Goal: Task Accomplishment & Management: Manage account settings

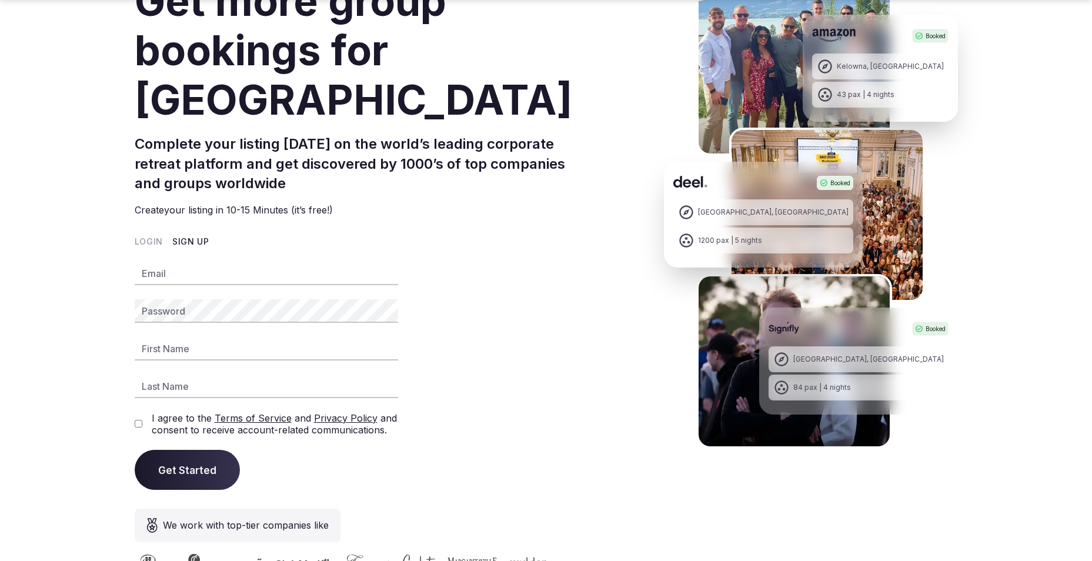
scroll to position [176, 0]
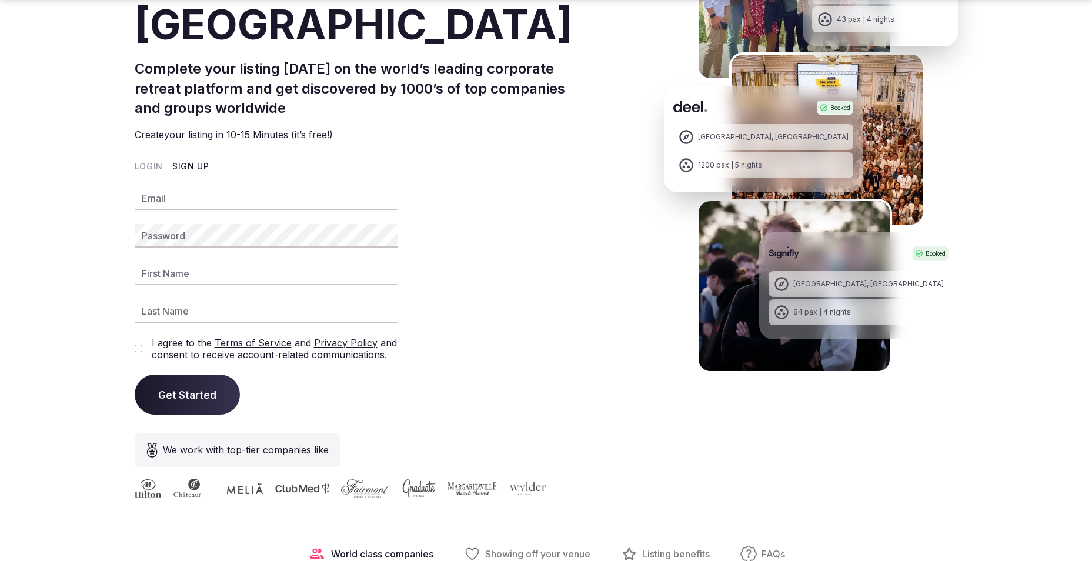
click at [226, 195] on input "Email" at bounding box center [266, 198] width 263 height 24
type input "**********"
type input "*****"
type input "********"
click at [223, 389] on button "Get Started" at bounding box center [187, 394] width 105 height 40
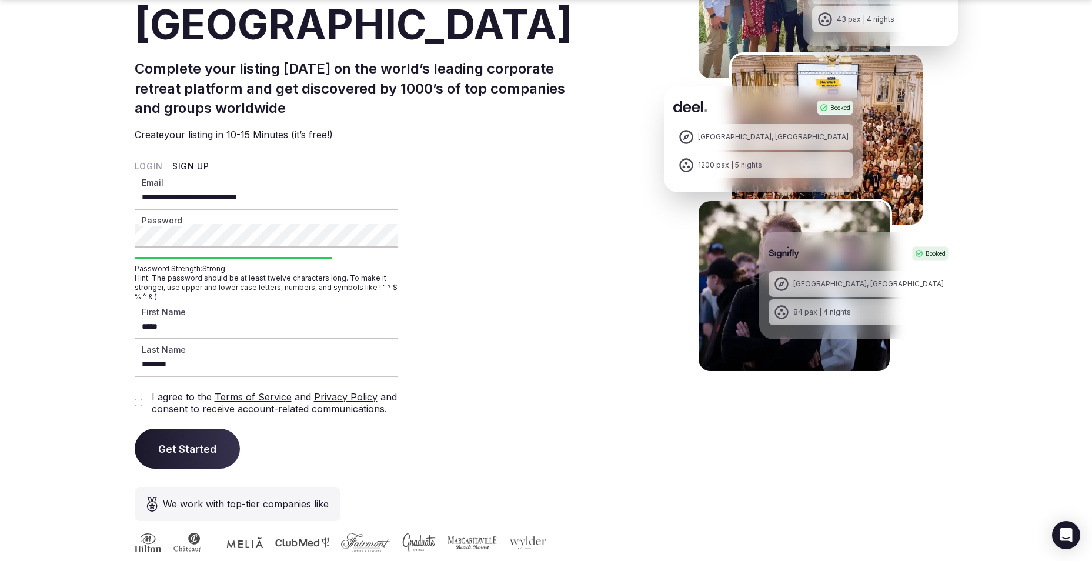
click at [135, 429] on button "Get Started" at bounding box center [187, 449] width 105 height 40
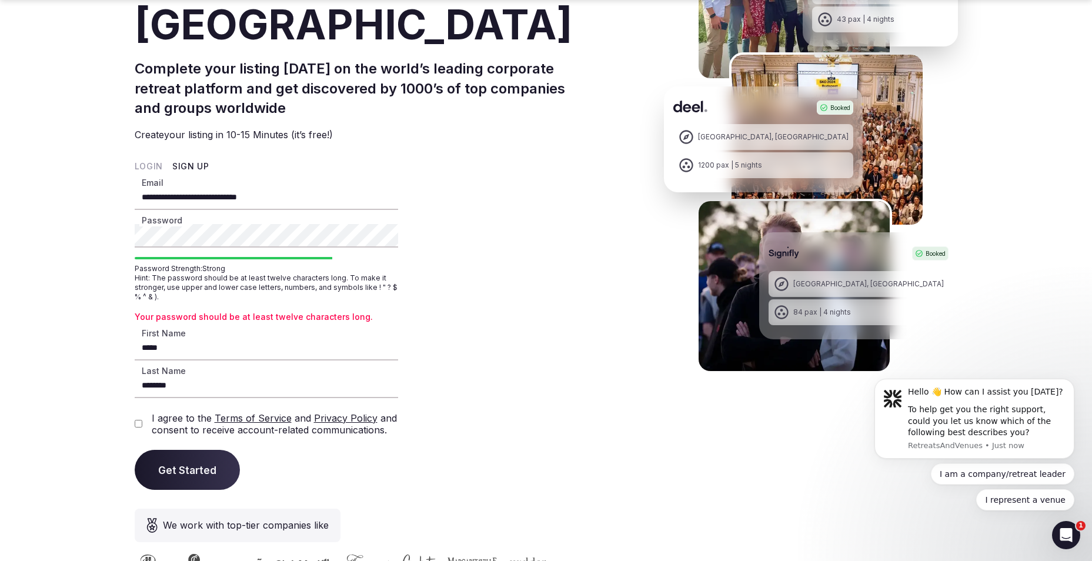
scroll to position [0, 0]
click at [73, 228] on section "**********" at bounding box center [546, 245] width 1092 height 734
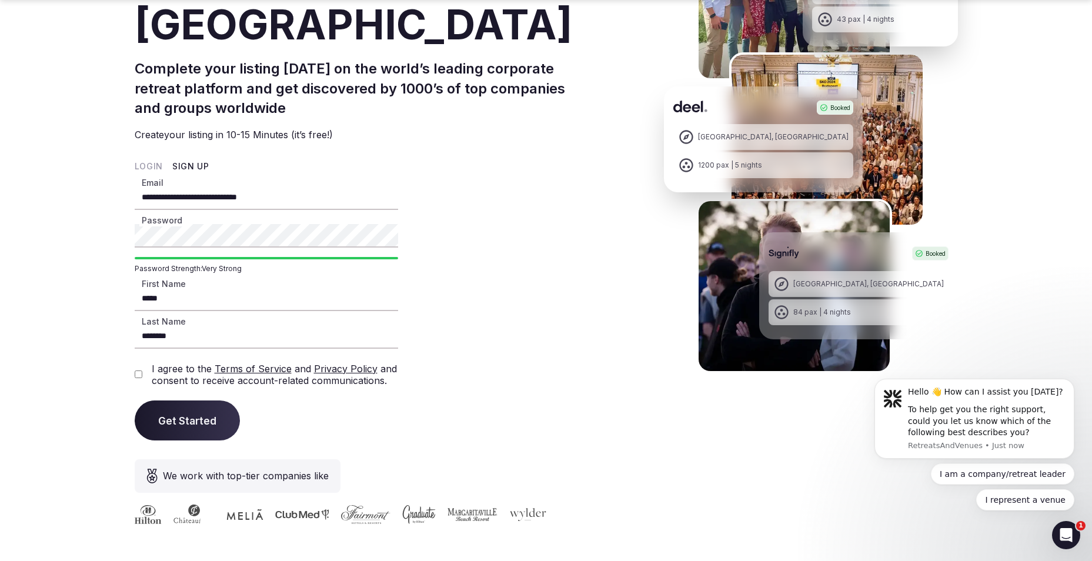
click at [172, 427] on button "Get Started" at bounding box center [187, 420] width 105 height 40
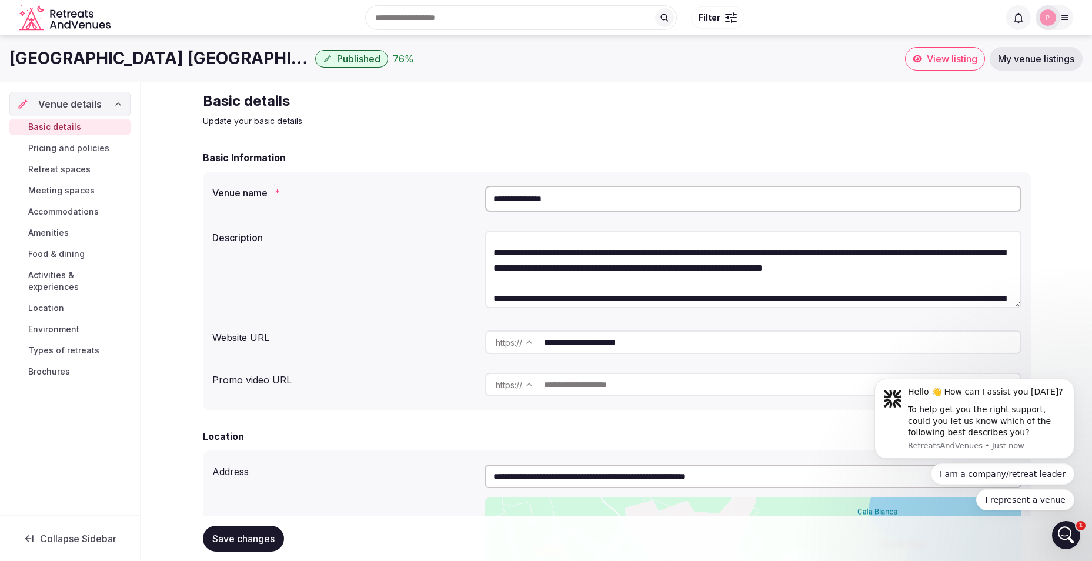
scroll to position [58, 0]
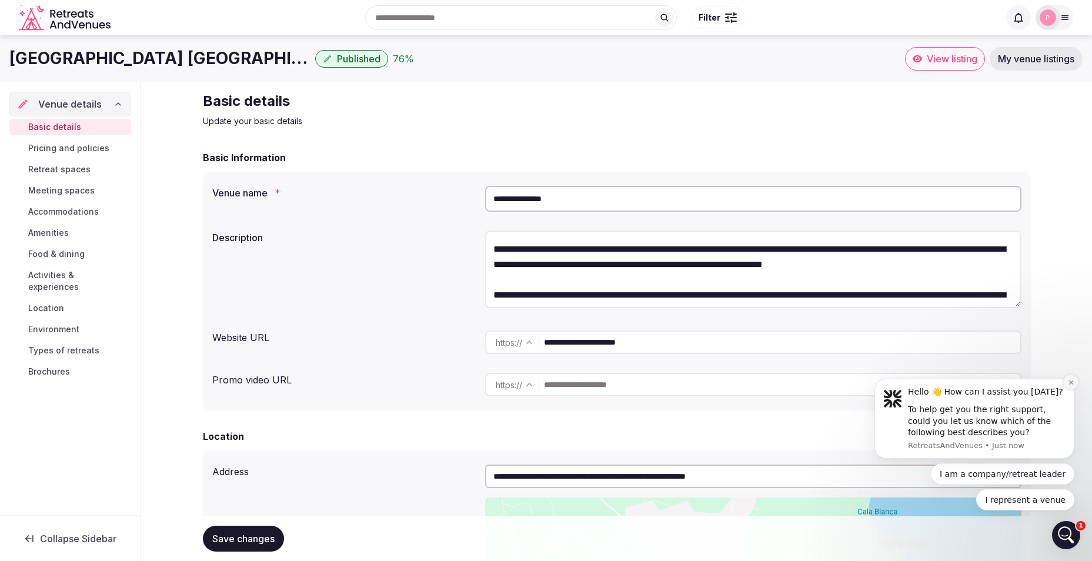
click at [1071, 380] on icon "Dismiss notification" at bounding box center [1070, 382] width 6 height 6
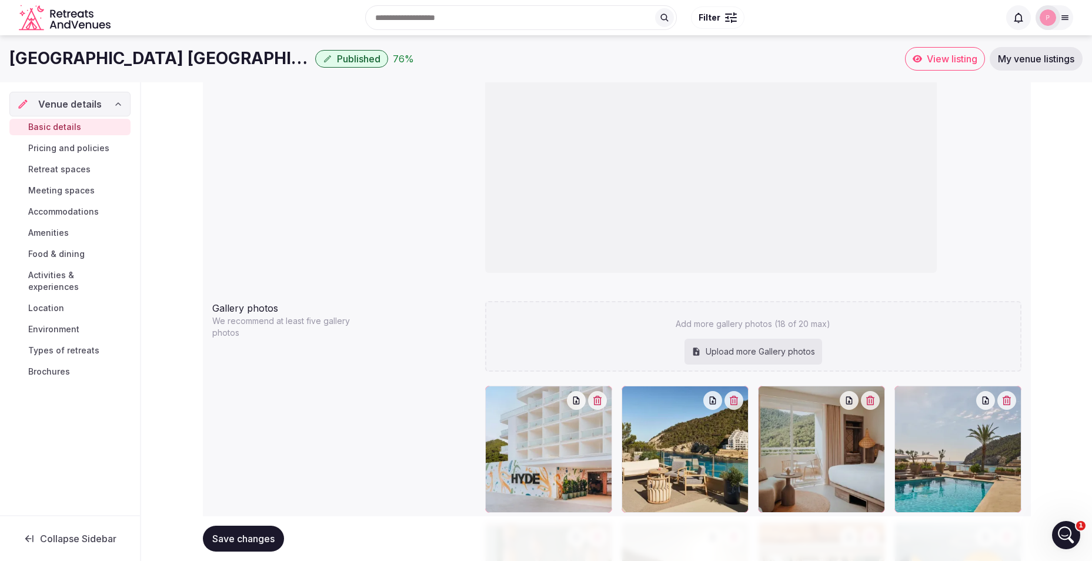
scroll to position [1013, 0]
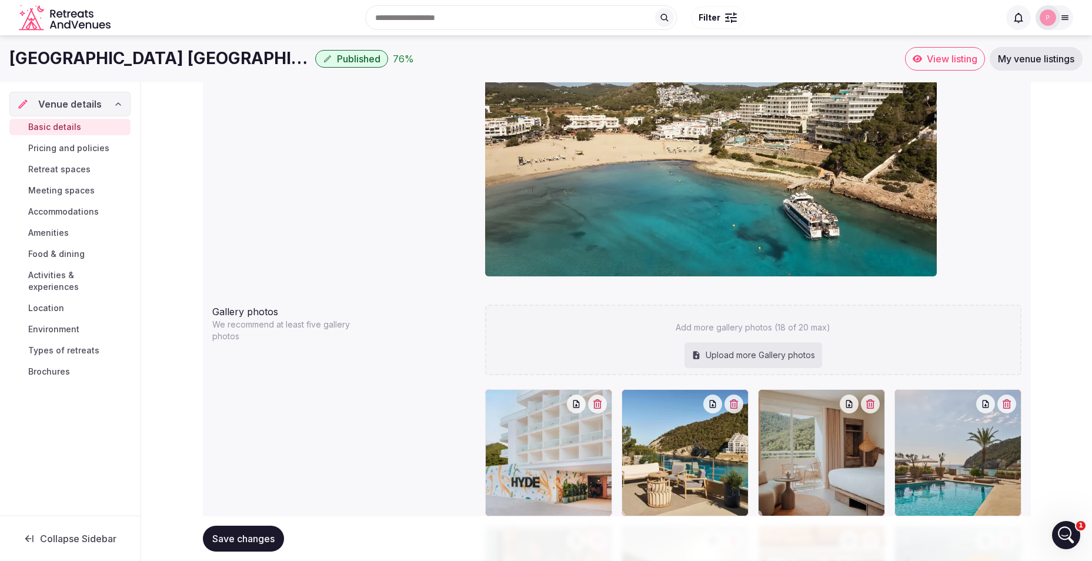
click at [775, 354] on div "Upload more Gallery photos" at bounding box center [753, 355] width 138 height 26
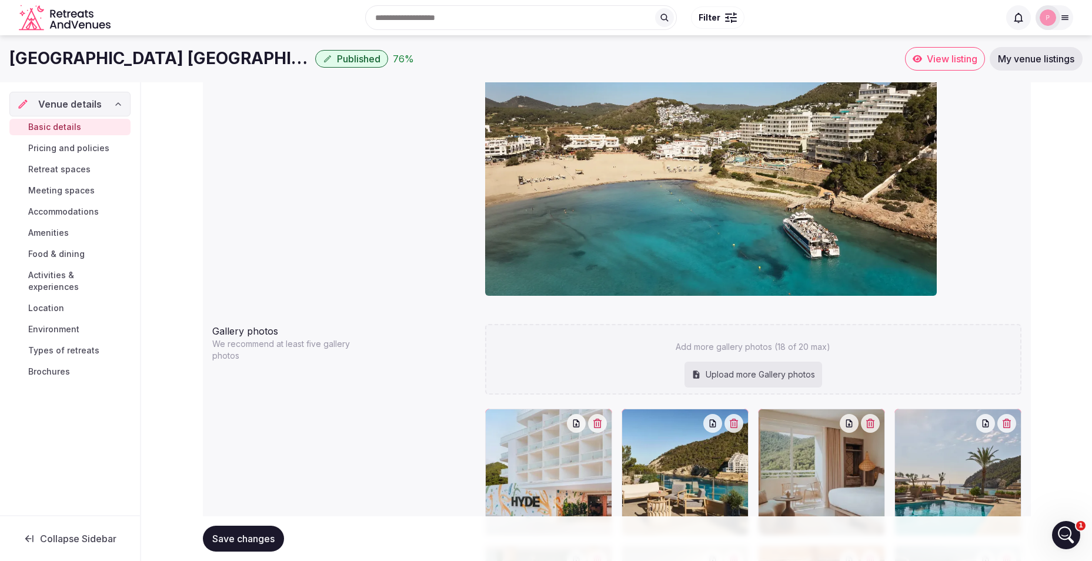
scroll to position [837, 0]
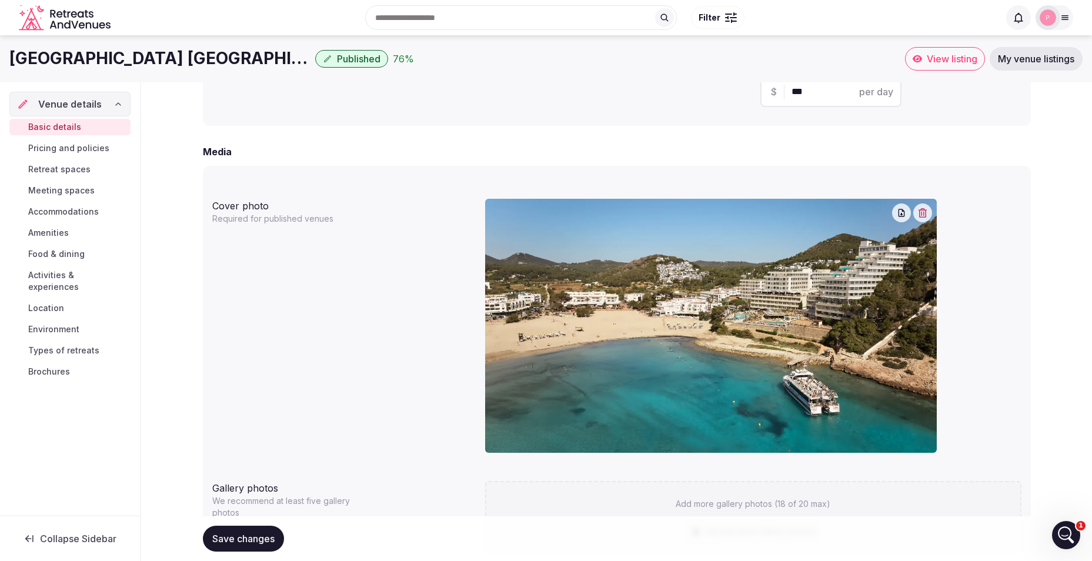
click at [70, 145] on span "Pricing and policies" at bounding box center [68, 148] width 81 height 12
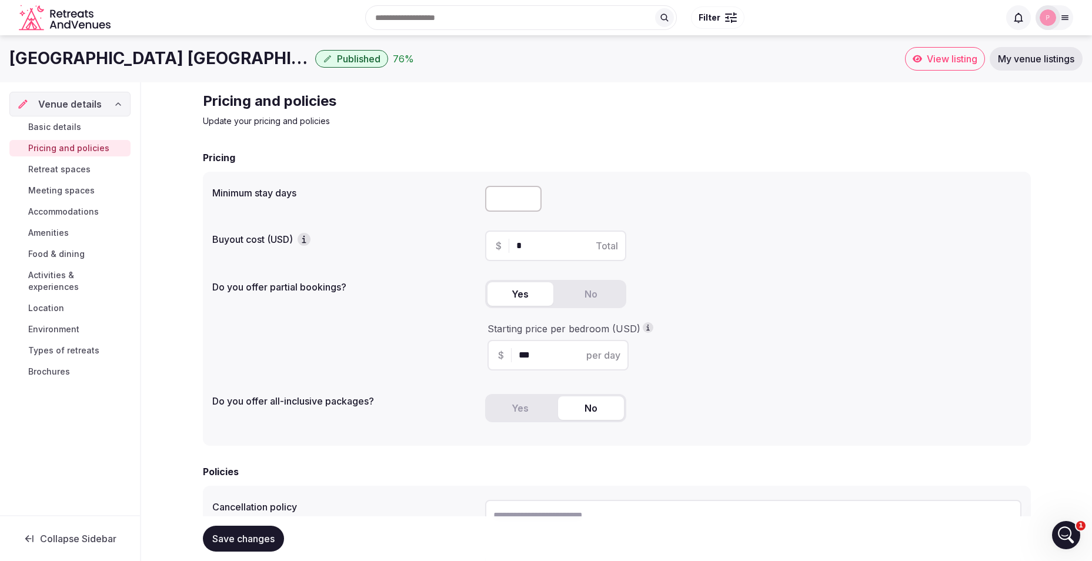
click at [66, 175] on span "Retreat spaces" at bounding box center [59, 169] width 62 height 12
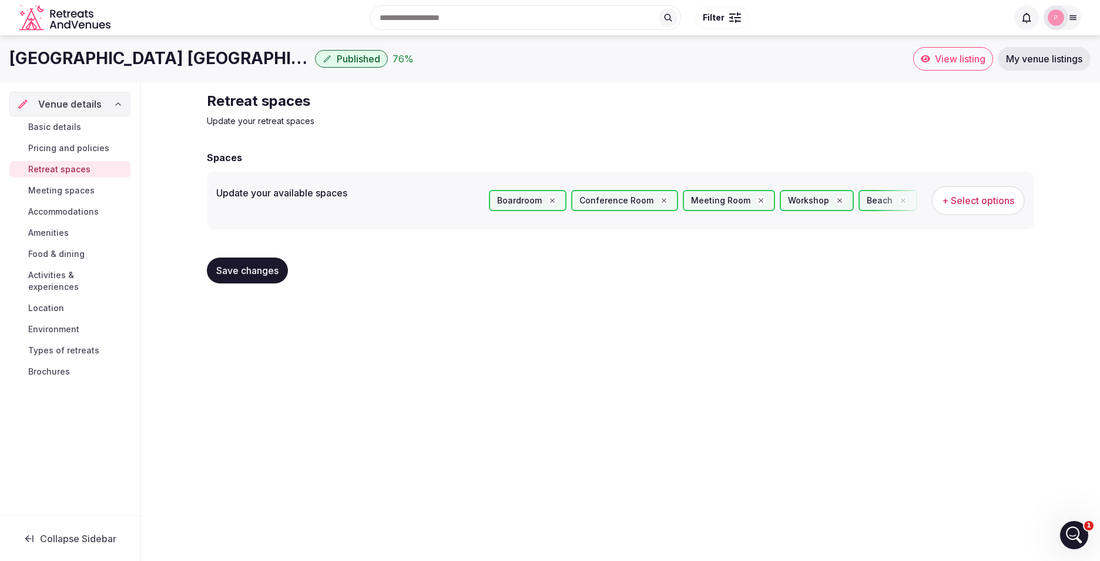
click at [998, 202] on span "+ Select options" at bounding box center [978, 200] width 72 height 13
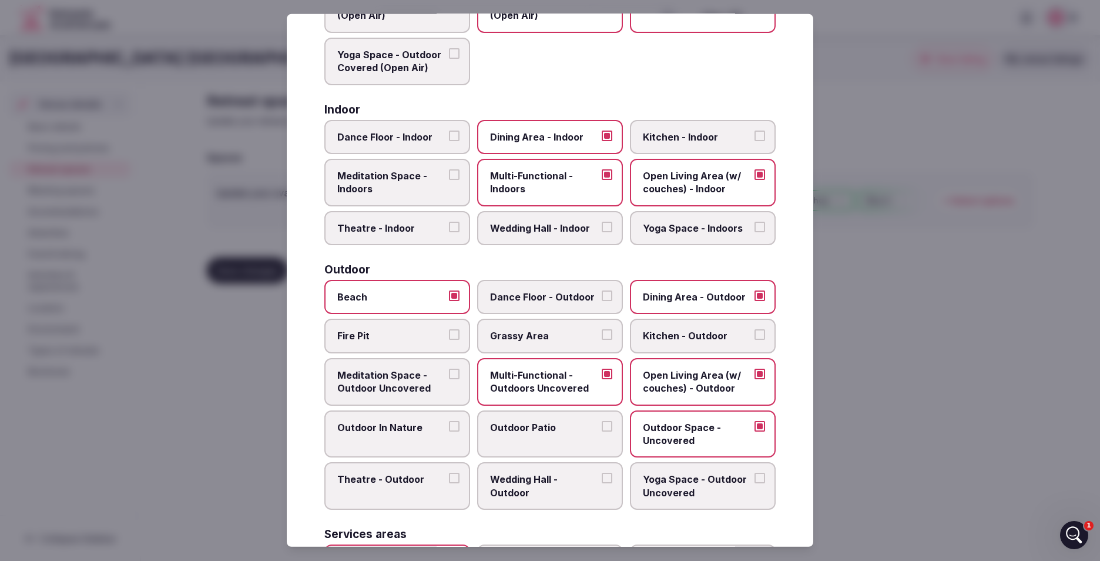
scroll to position [176, 0]
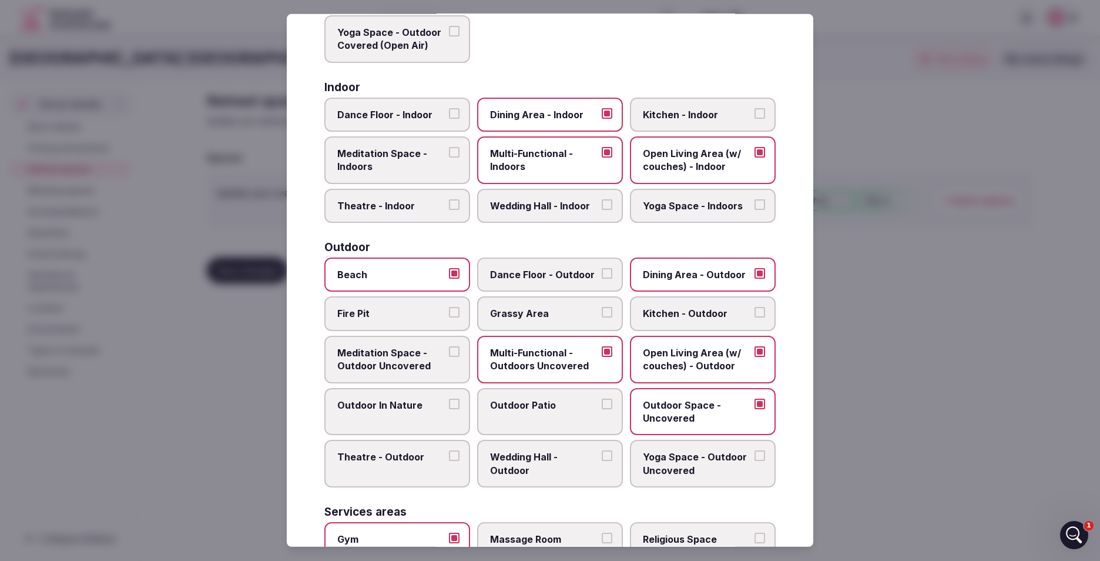
click at [554, 409] on span "Outdoor Patio" at bounding box center [544, 405] width 108 height 13
click at [602, 409] on button "Outdoor Patio" at bounding box center [607, 404] width 11 height 11
click at [711, 468] on span "Yoga Space - Outdoor Uncovered" at bounding box center [697, 463] width 108 height 26
click at [755, 461] on button "Yoga Space - Outdoor Uncovered" at bounding box center [760, 455] width 11 height 11
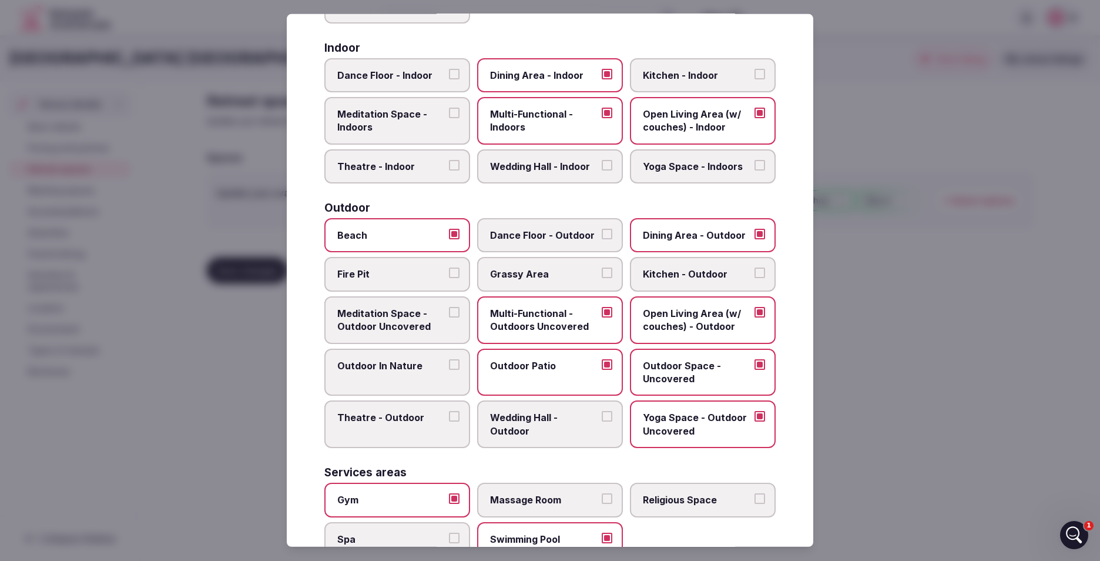
scroll to position [294, 0]
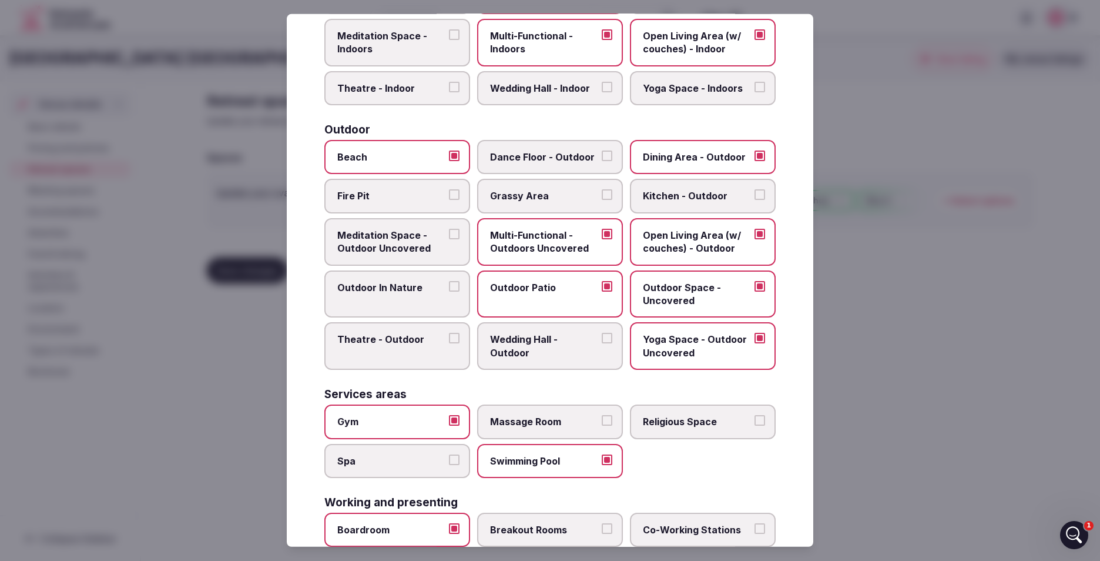
click at [540, 422] on span "Massage Room" at bounding box center [544, 421] width 108 height 13
click at [602, 422] on button "Massage Room" at bounding box center [607, 420] width 11 height 11
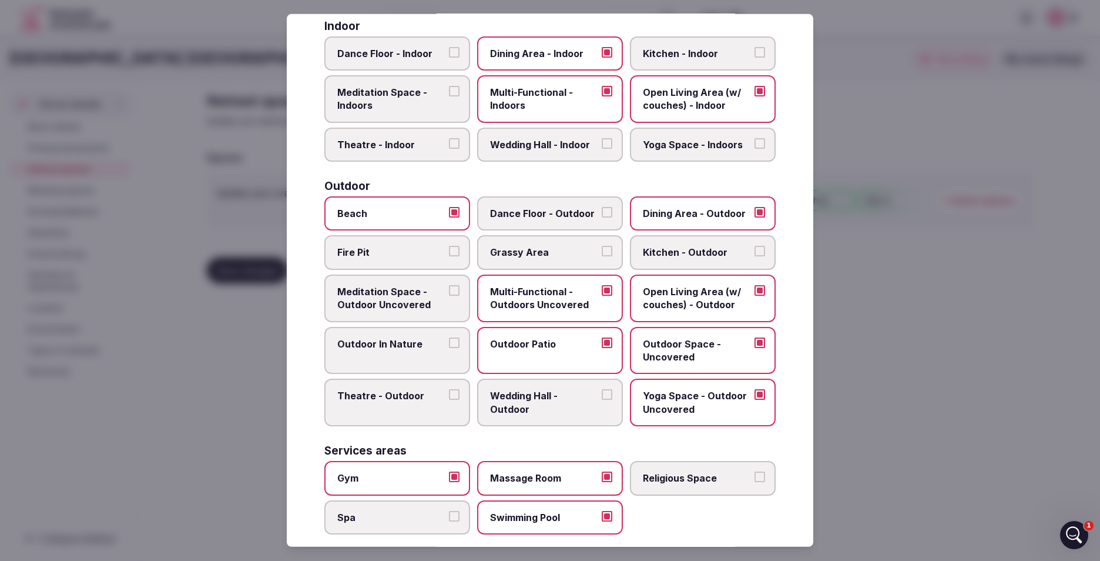
scroll to position [0, 0]
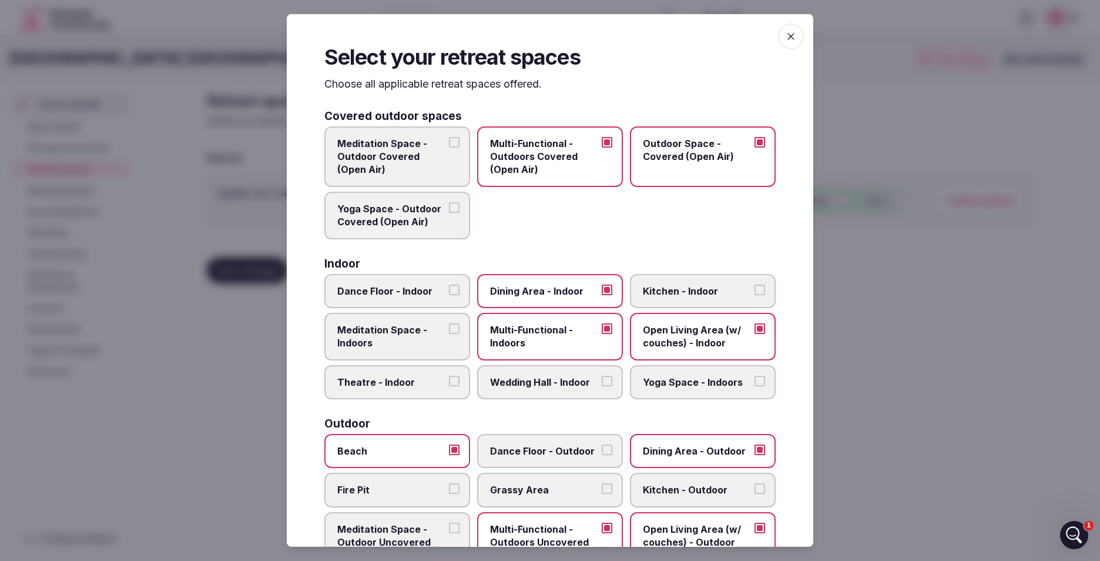
click at [789, 41] on span "button" at bounding box center [791, 37] width 26 height 26
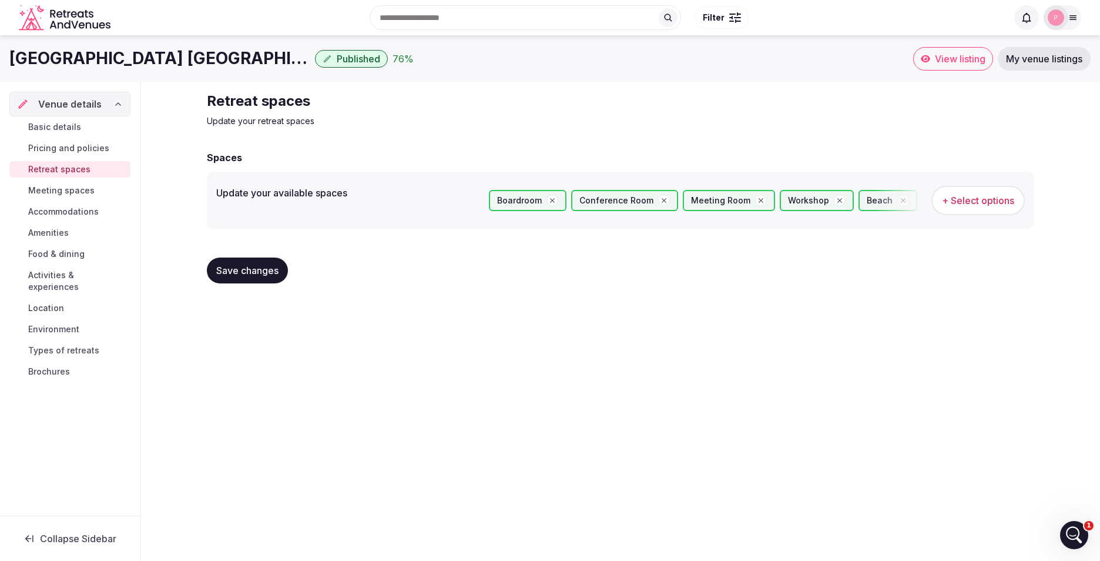
click at [53, 190] on span "Meeting spaces" at bounding box center [61, 191] width 66 height 12
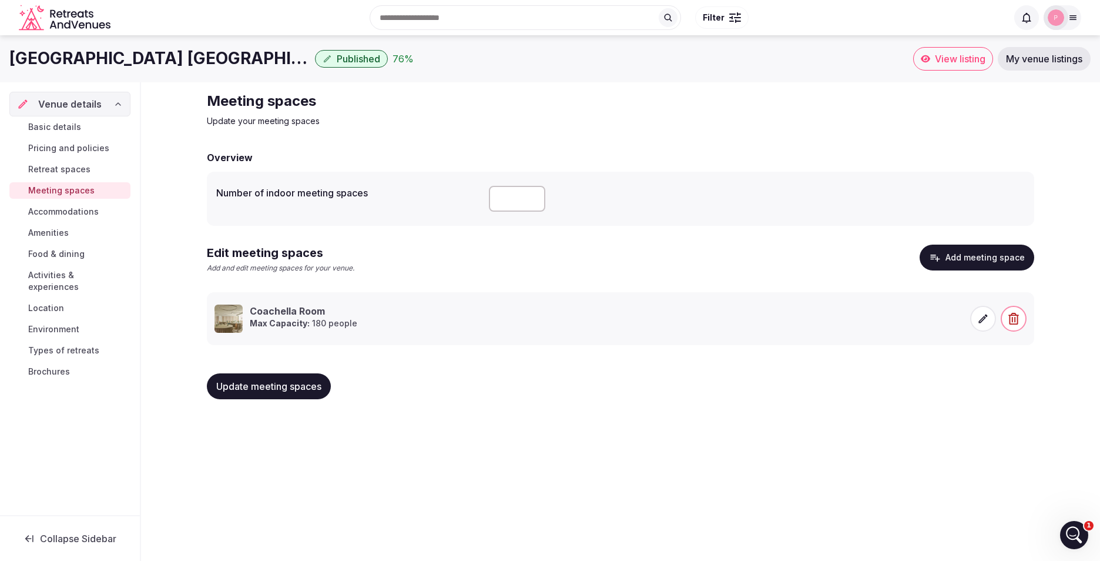
click at [48, 213] on span "Accommodations" at bounding box center [63, 212] width 71 height 12
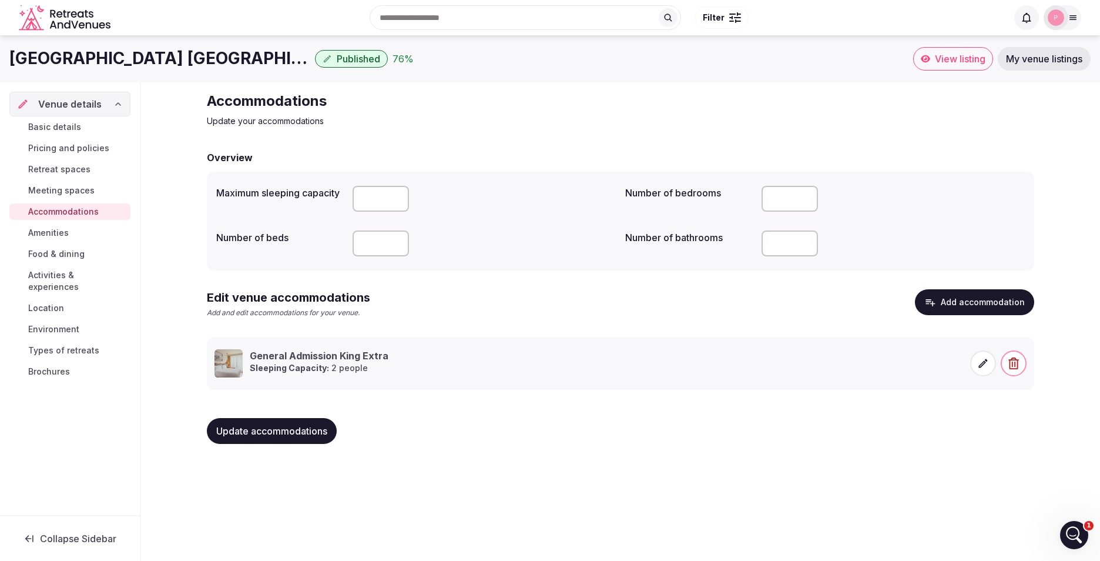
click at [384, 198] on input "number" at bounding box center [381, 199] width 56 height 26
type input "*"
click at [377, 252] on input "number" at bounding box center [381, 243] width 56 height 26
click at [530, 432] on div "Update accommodations" at bounding box center [621, 431] width 828 height 26
click at [78, 230] on link "Amenities" at bounding box center [69, 233] width 121 height 16
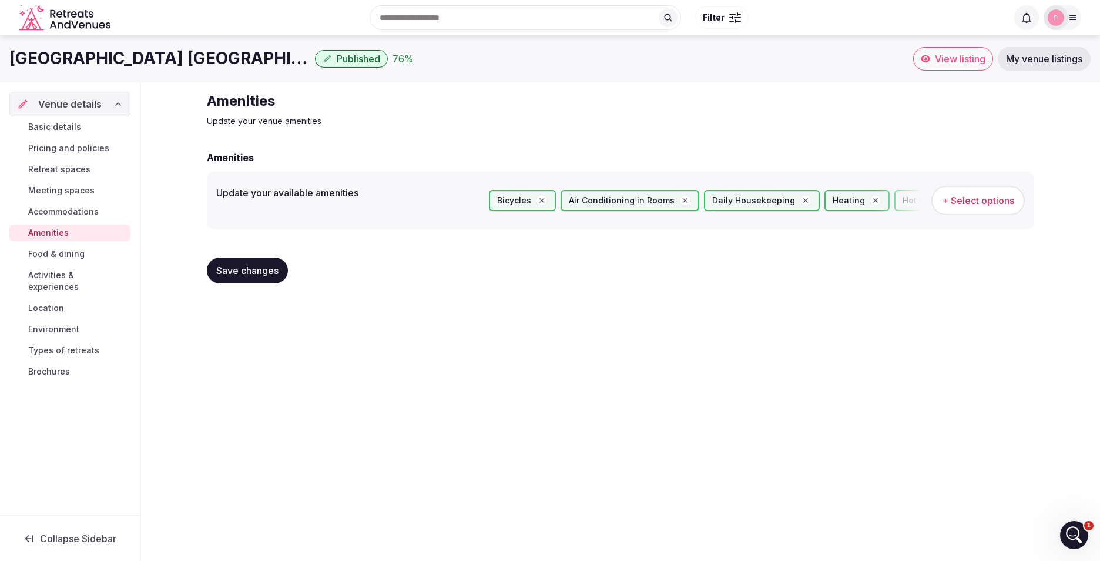
click at [967, 205] on span "+ Select options" at bounding box center [978, 200] width 72 height 13
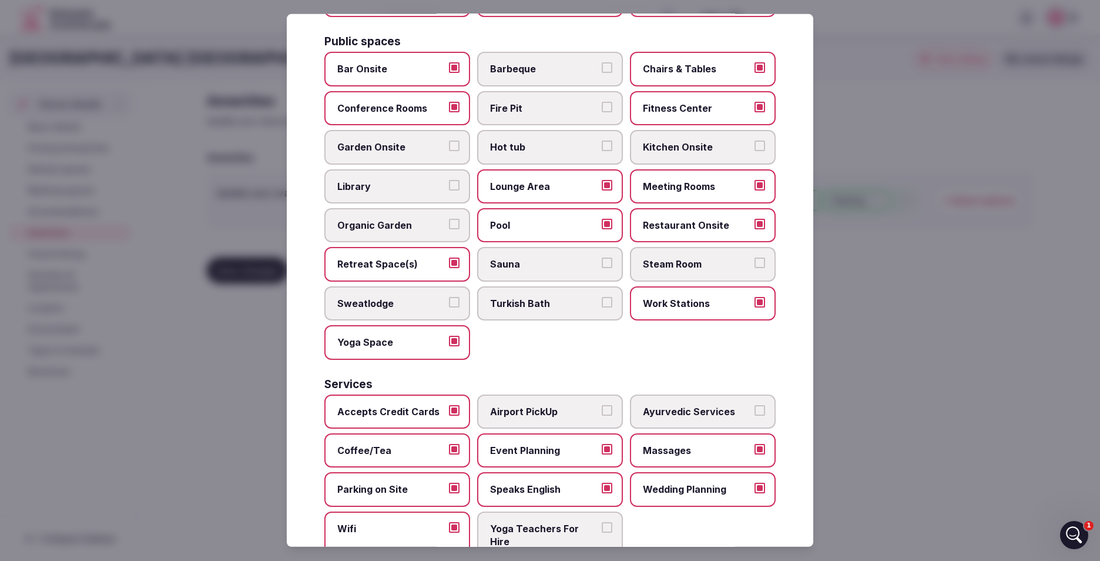
scroll to position [517, 0]
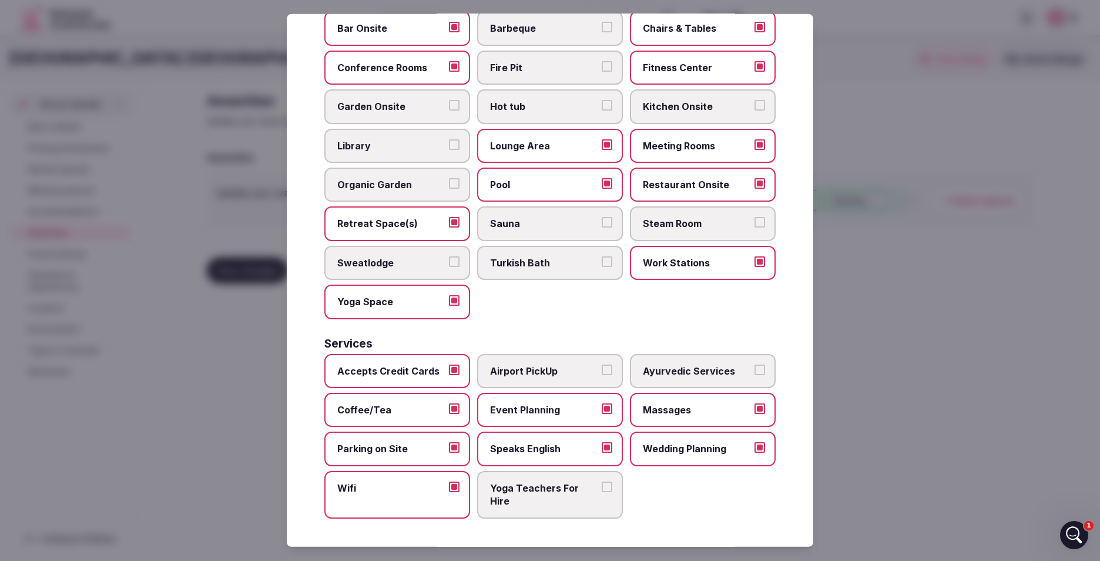
click at [553, 511] on label "Yoga Teachers For Hire" at bounding box center [550, 495] width 146 height 48
click at [602, 492] on button "Yoga Teachers For Hire" at bounding box center [607, 486] width 11 height 11
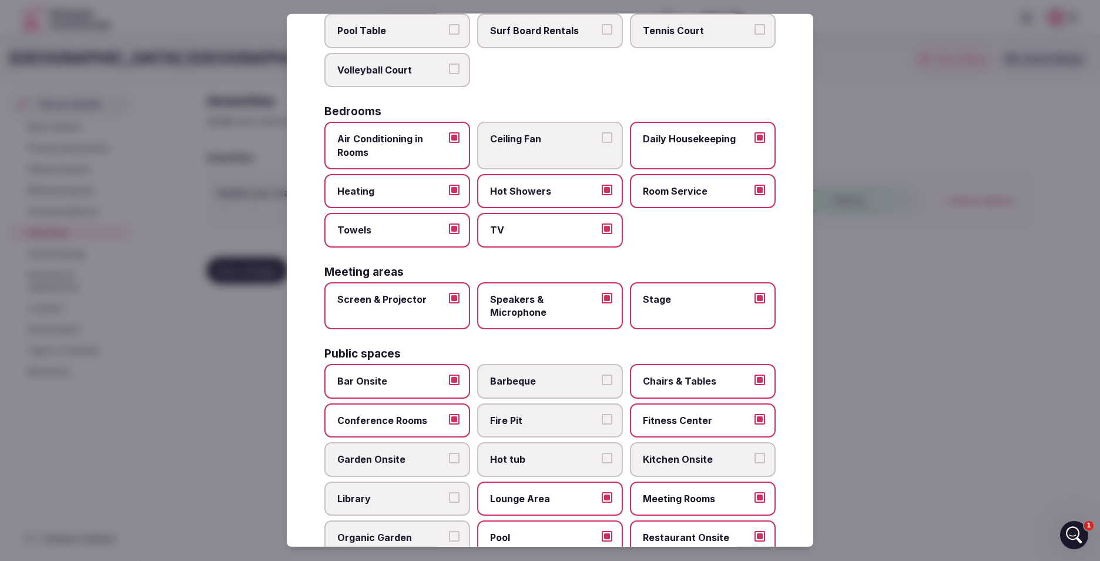
scroll to position [0, 0]
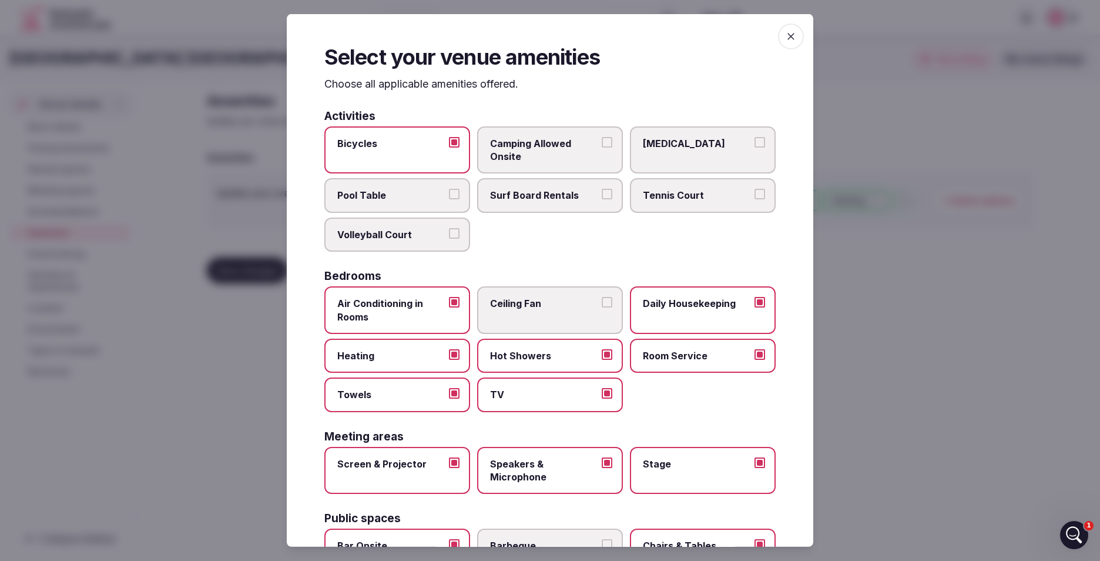
click at [778, 41] on span "button" at bounding box center [791, 37] width 26 height 26
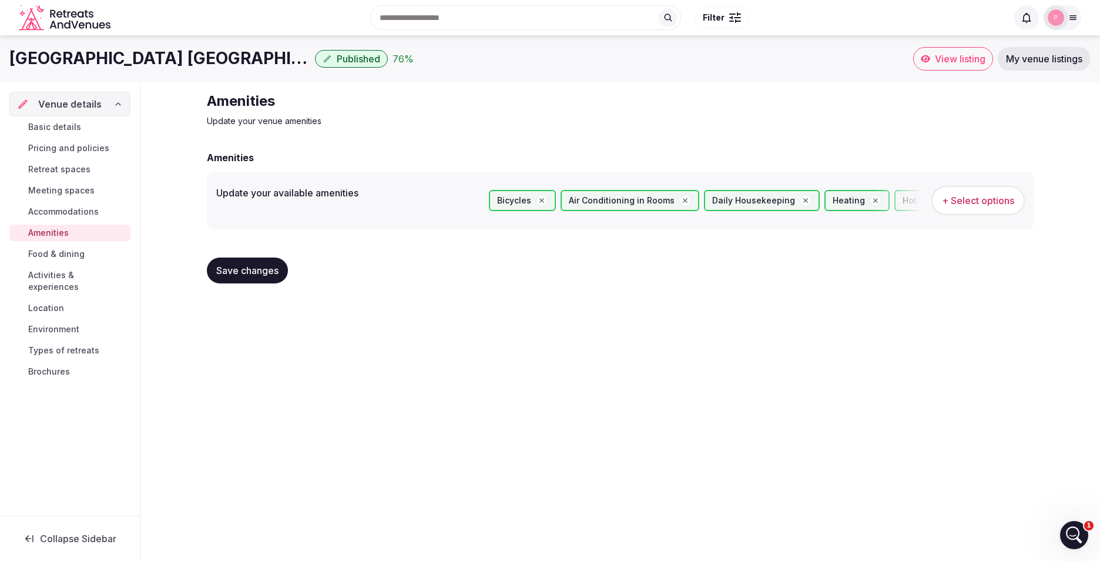
click at [77, 247] on link "Food & dining" at bounding box center [69, 254] width 121 height 16
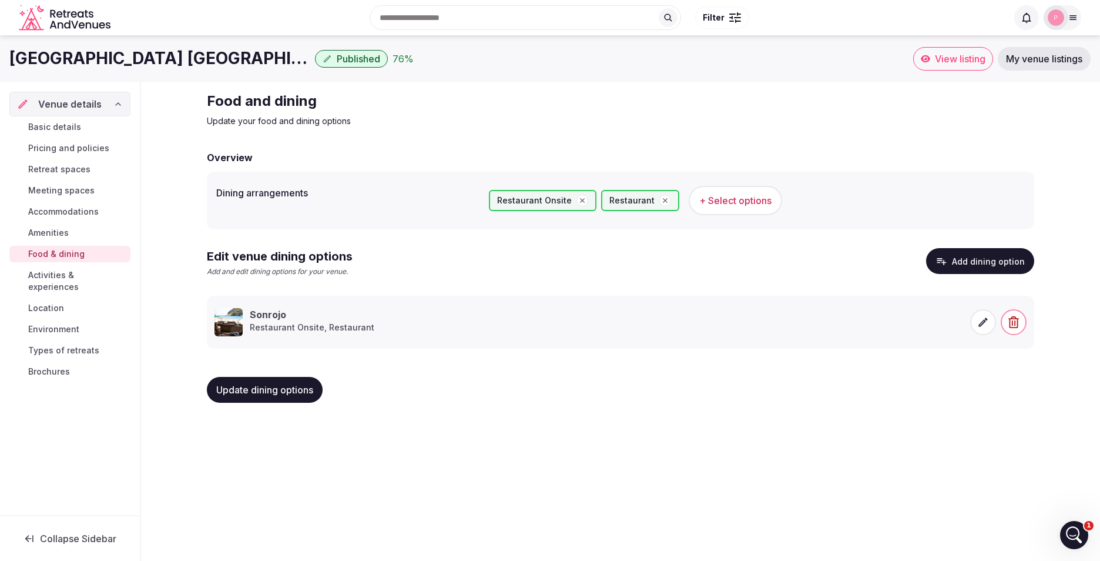
click at [985, 266] on button "Add dining option" at bounding box center [980, 261] width 108 height 26
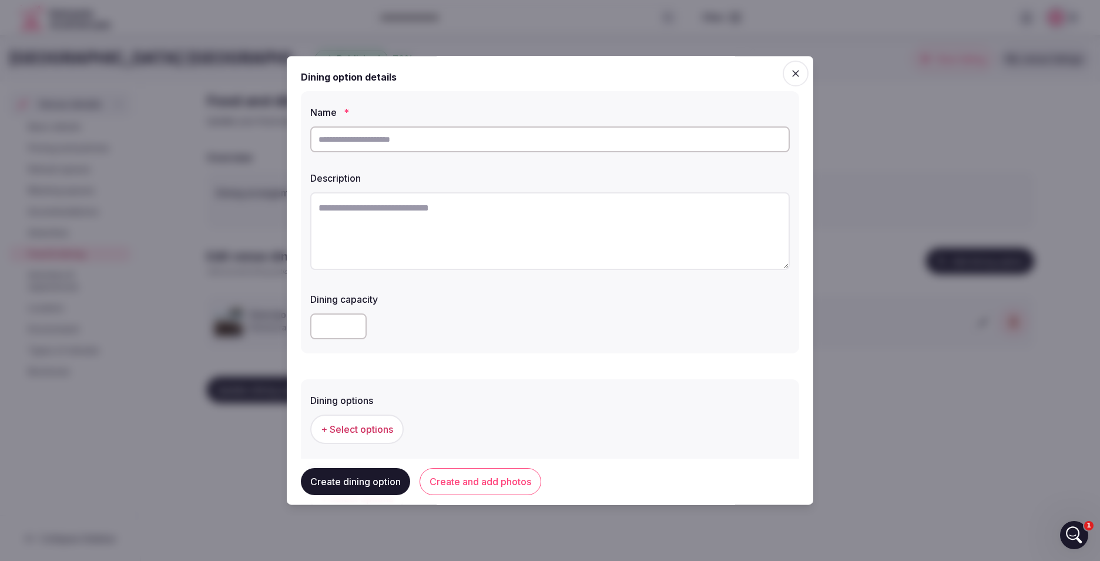
click at [494, 145] on input "text" at bounding box center [550, 139] width 480 height 26
type input "****"
click at [437, 219] on textarea at bounding box center [550, 231] width 480 height 78
paste textarea "**********"
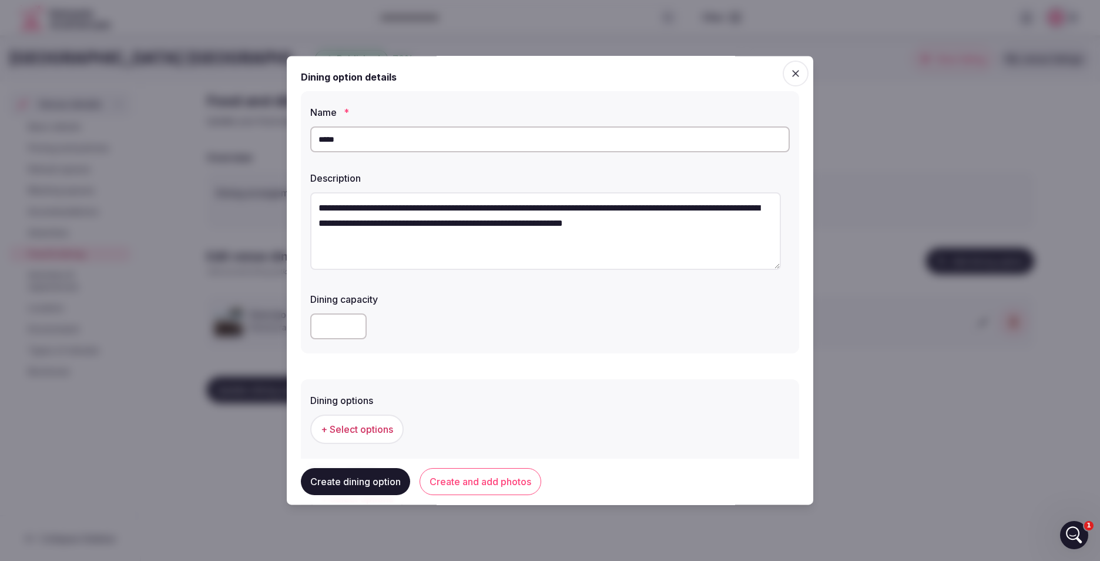
type textarea "**********"
click at [347, 329] on input "number" at bounding box center [338, 326] width 56 height 26
type input "**"
click at [374, 484] on button "Create dining option" at bounding box center [355, 481] width 109 height 27
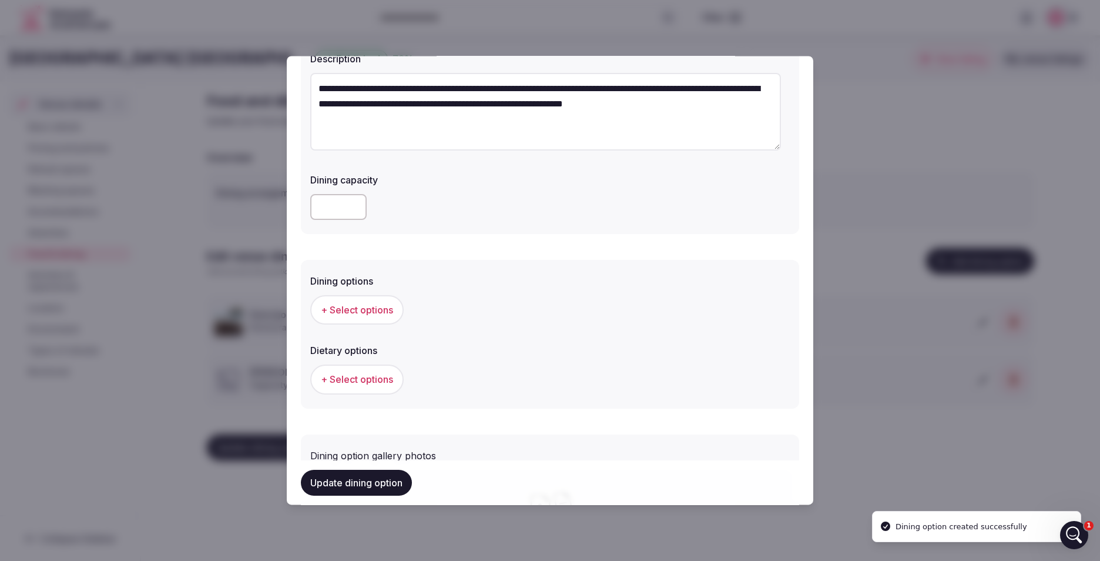
scroll to position [235, 0]
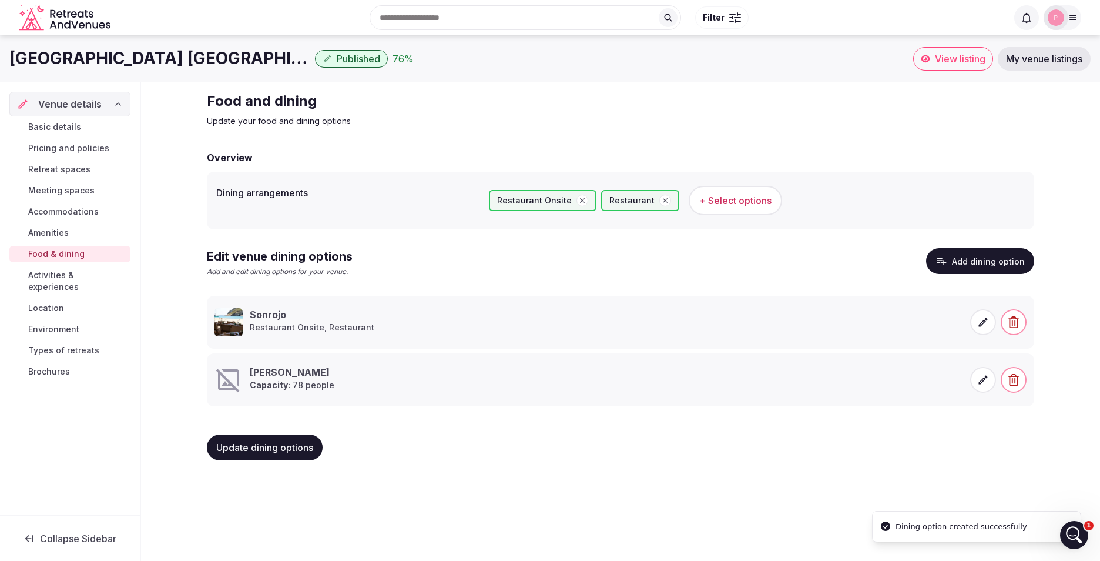
click at [978, 377] on icon at bounding box center [984, 380] width 12 height 12
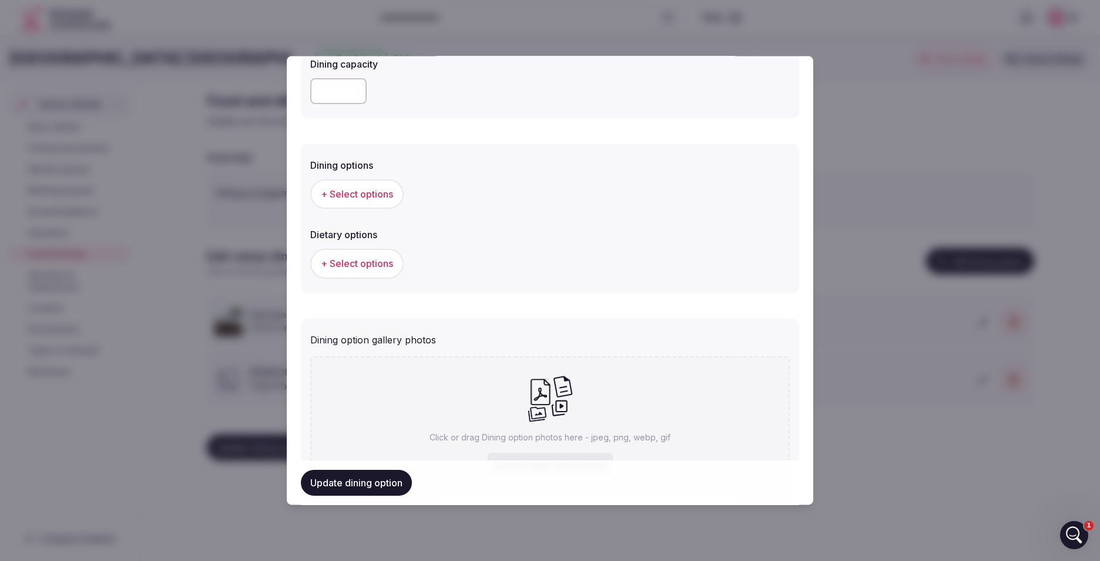
scroll to position [310, 0]
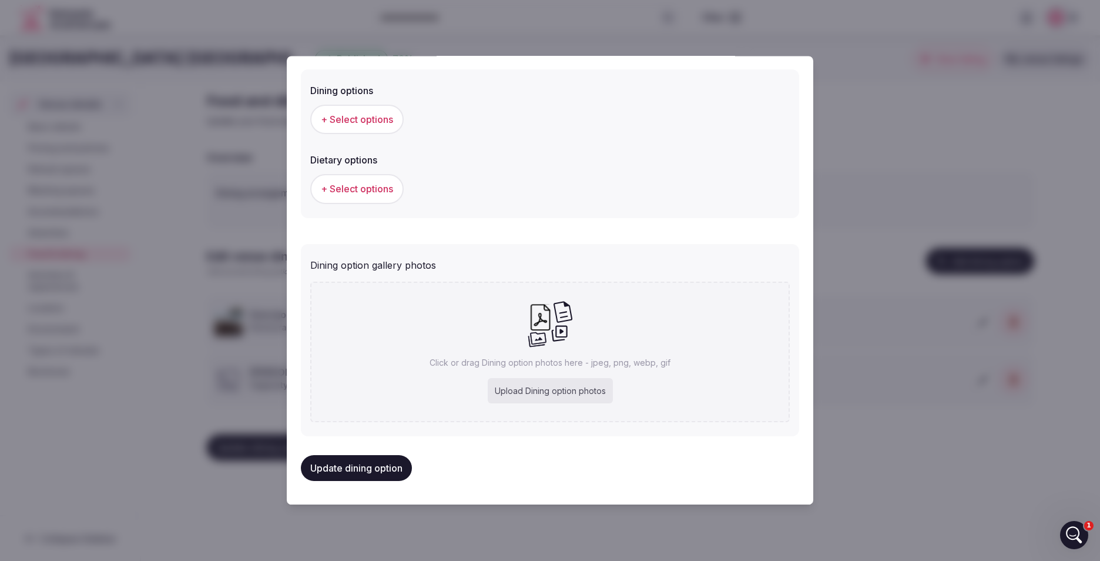
click at [575, 397] on div "Upload Dining option photos" at bounding box center [550, 391] width 125 height 26
type input "**********"
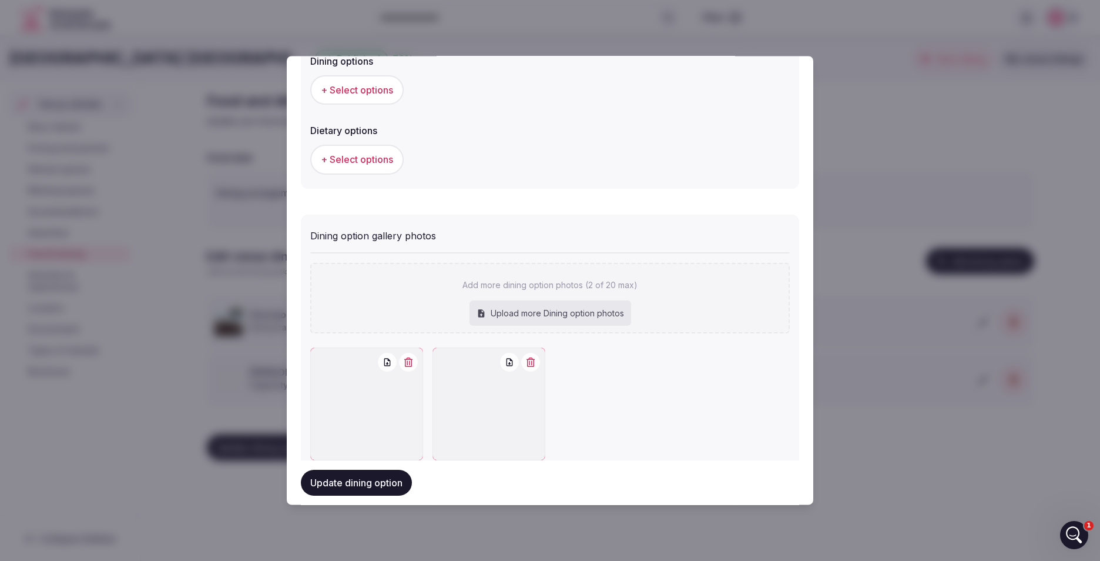
scroll to position [375, 0]
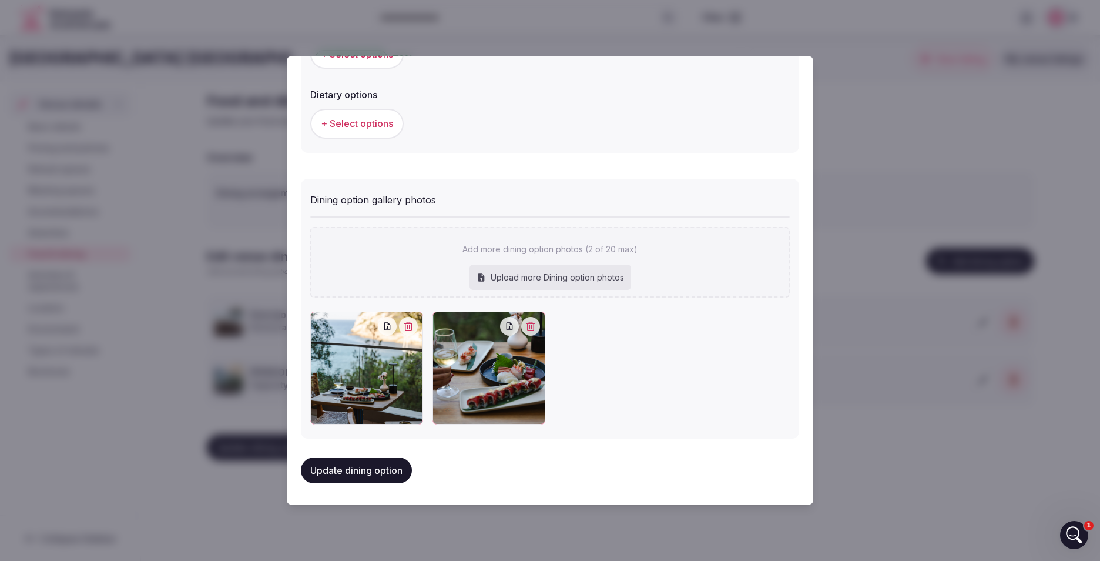
click at [392, 475] on button "Update dining option" at bounding box center [356, 470] width 111 height 26
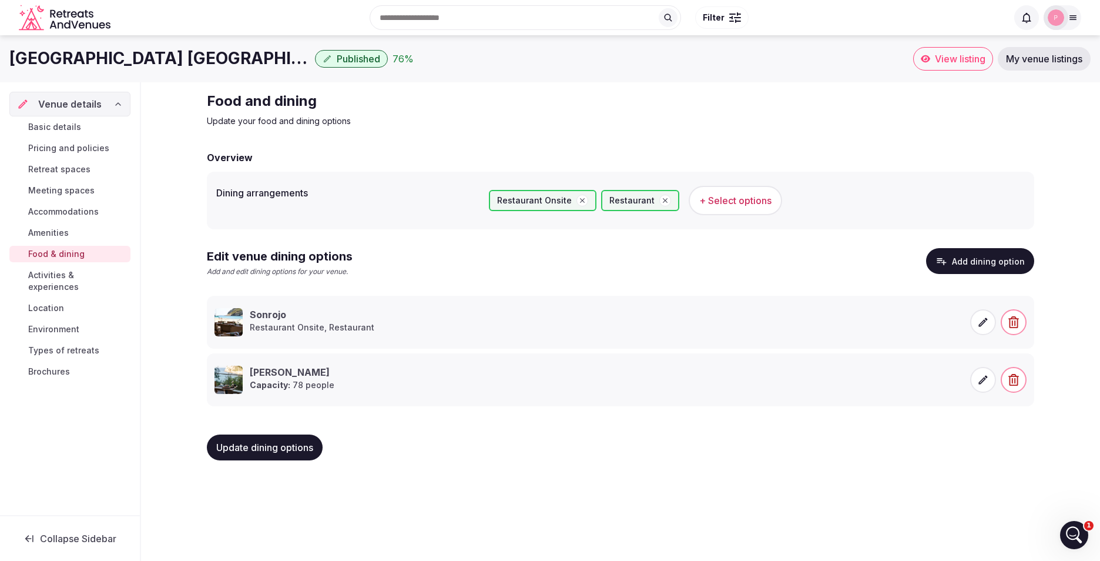
click at [992, 315] on span at bounding box center [984, 322] width 26 height 26
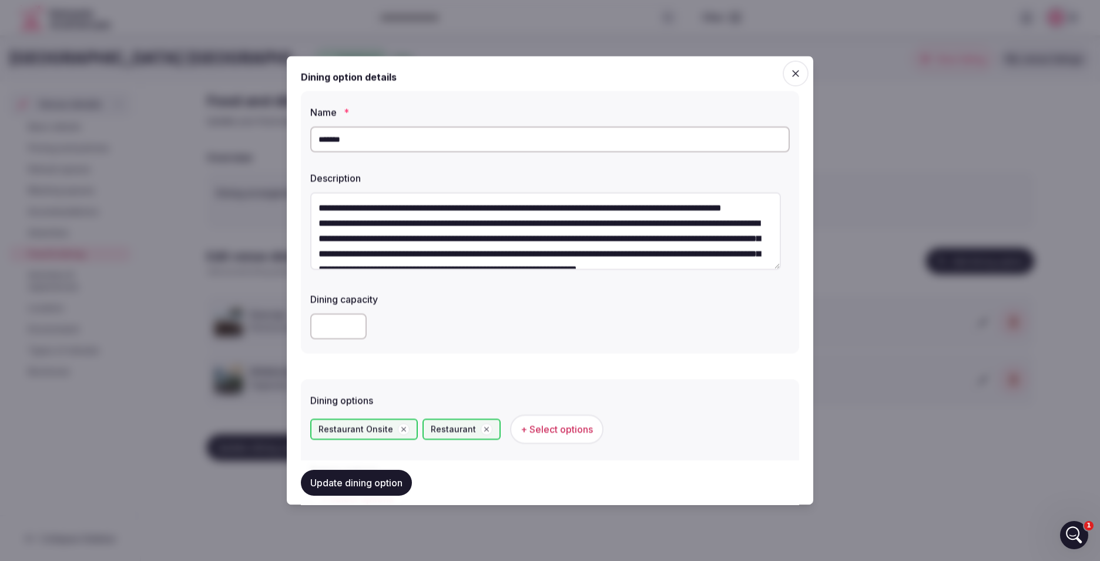
click at [342, 323] on input "number" at bounding box center [338, 326] width 56 height 26
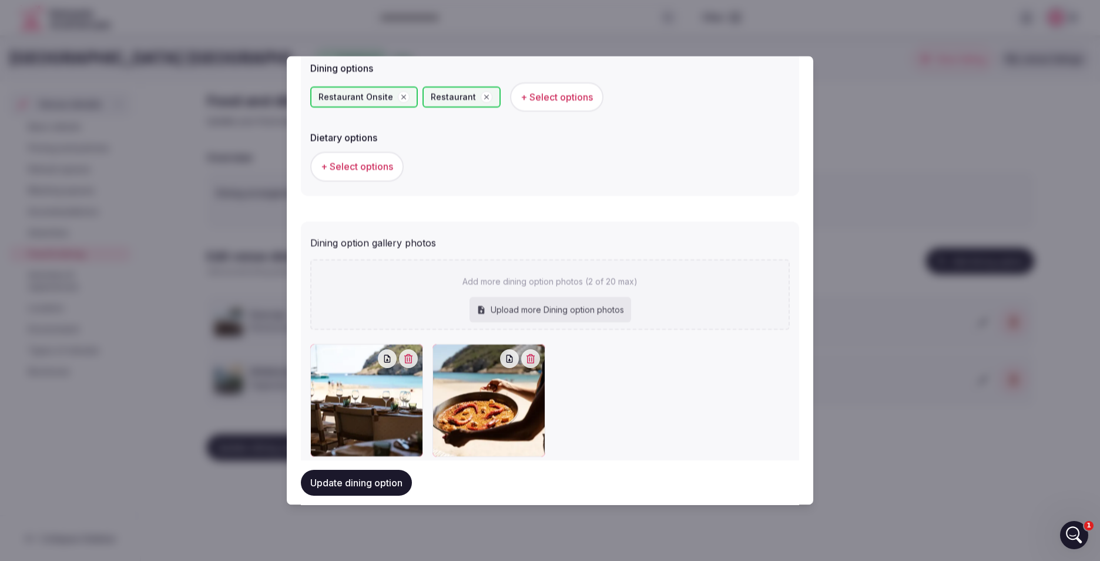
scroll to position [364, 0]
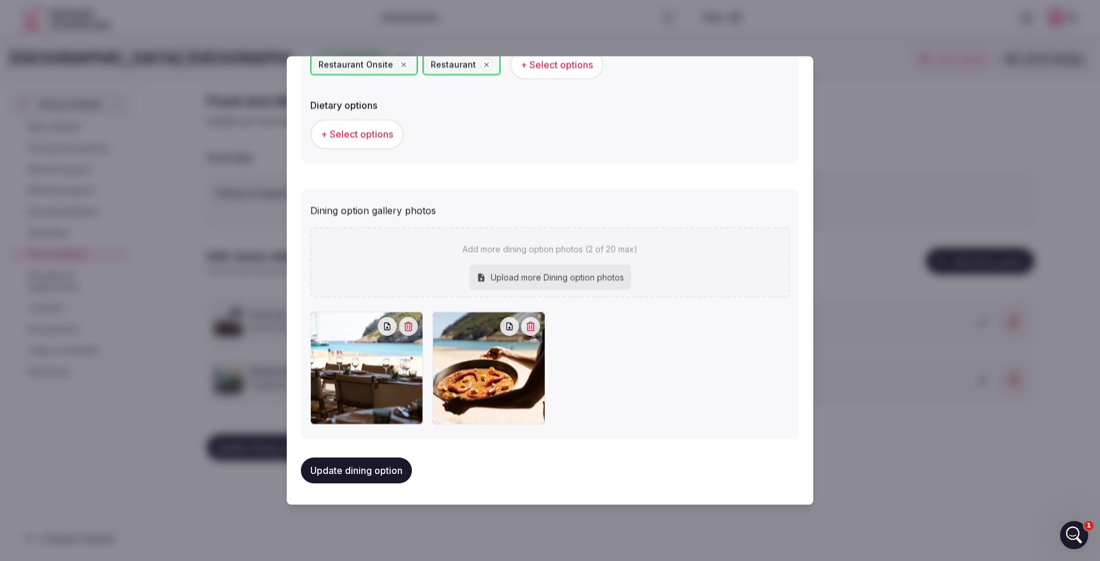
type input "***"
click at [570, 277] on div "Upload more Dining option photos" at bounding box center [551, 278] width 162 height 26
type input "**********"
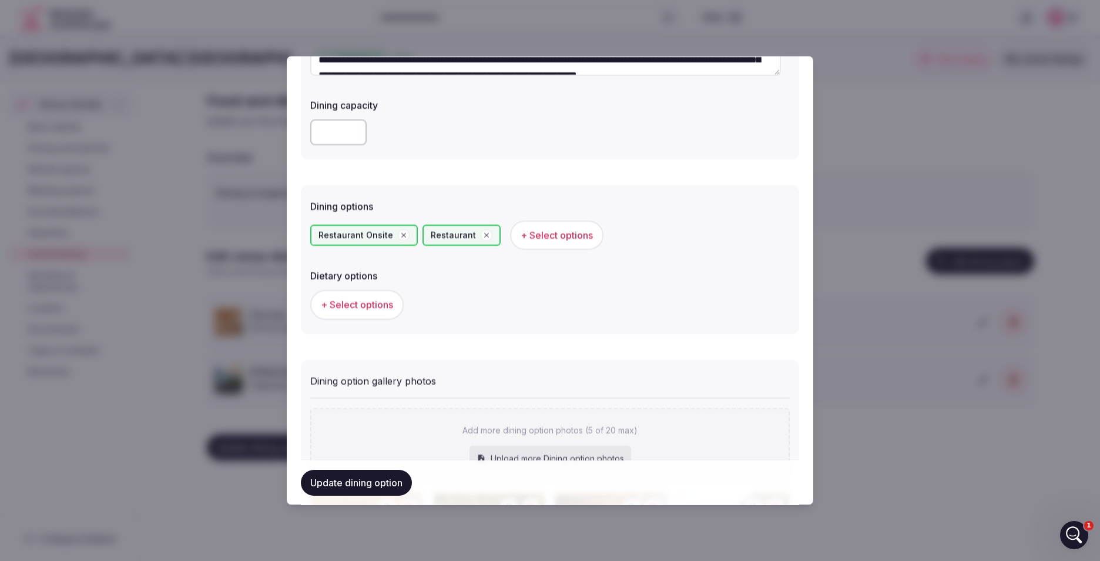
scroll to position [176, 0]
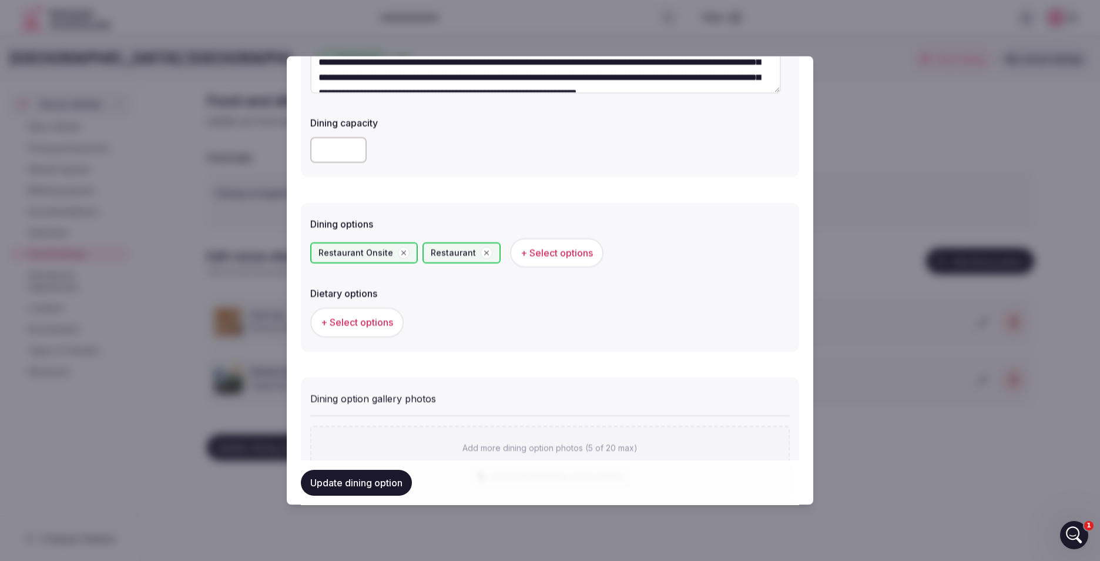
click at [336, 150] on input "number" at bounding box center [338, 150] width 56 height 26
type input "*"
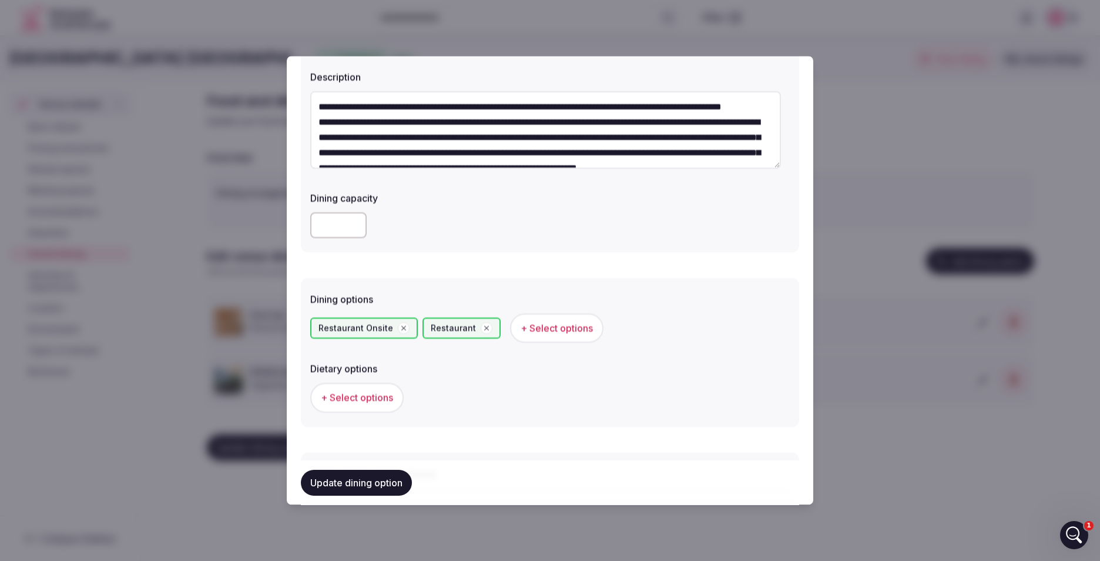
scroll to position [0, 0]
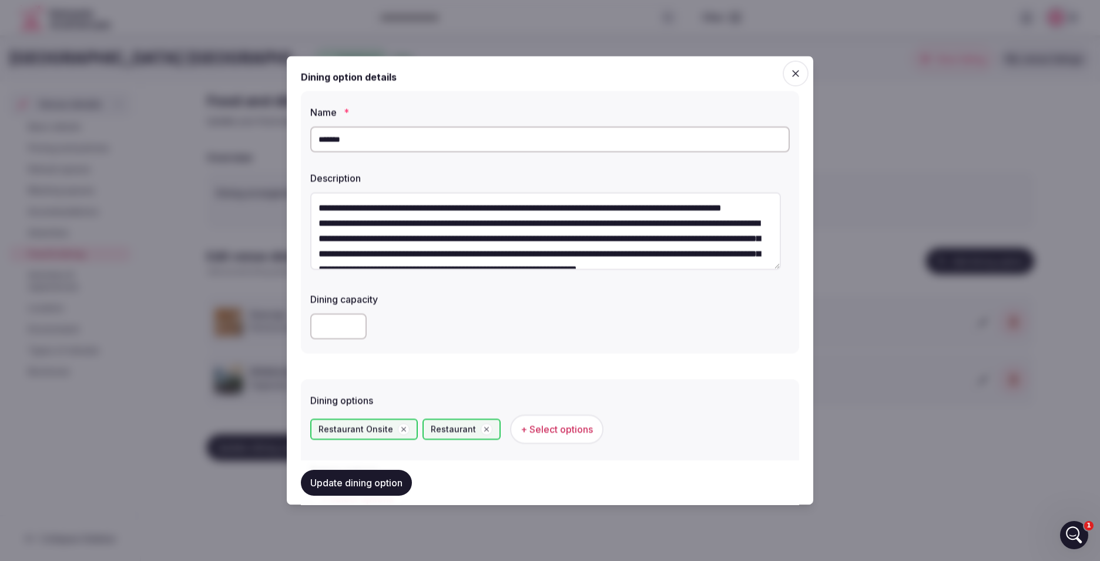
click at [790, 79] on icon "button" at bounding box center [796, 74] width 12 height 12
